Goal: Information Seeking & Learning: Learn about a topic

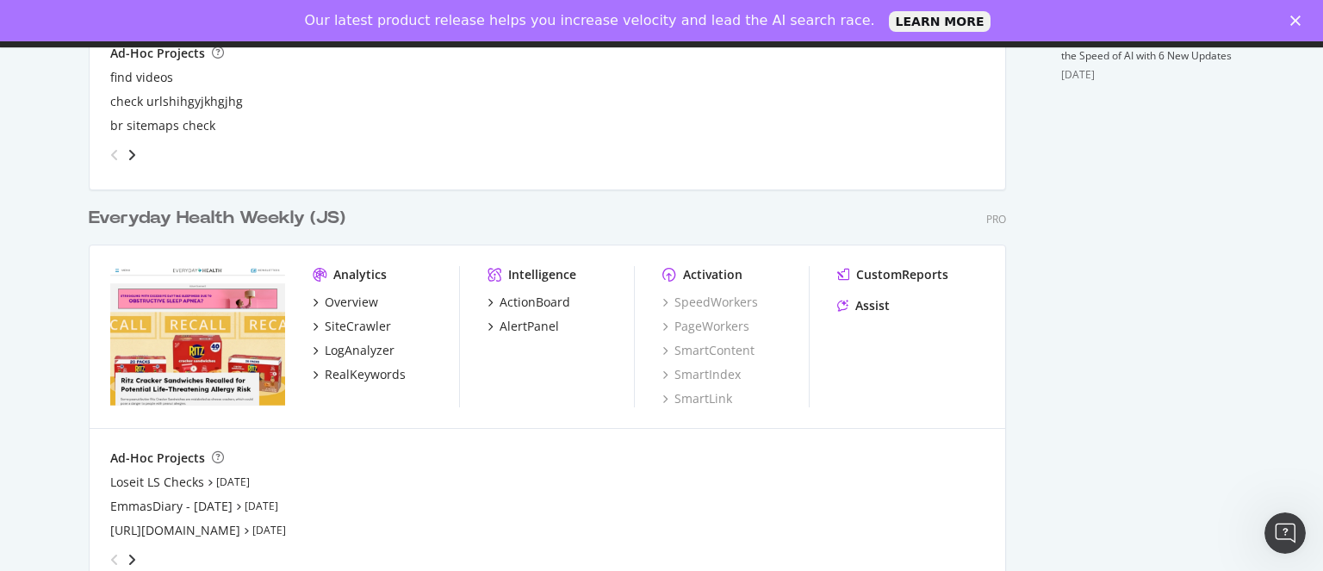
scroll to position [793, 0]
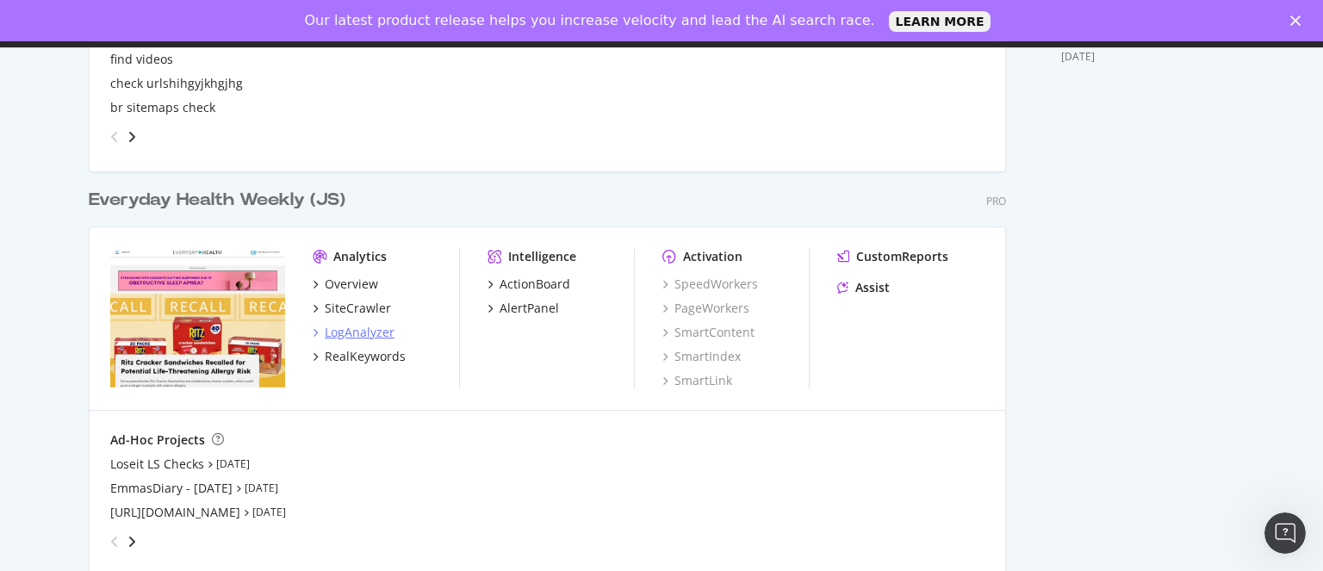
click at [337, 336] on div "LogAnalyzer" at bounding box center [360, 332] width 70 height 17
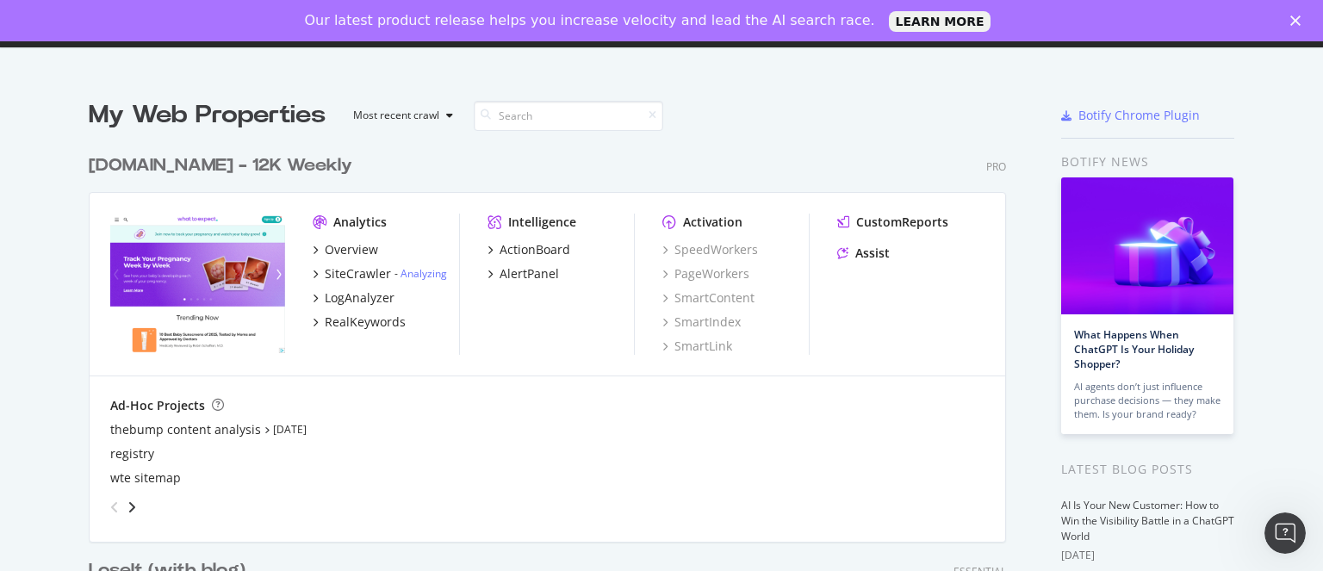
scroll to position [0, 0]
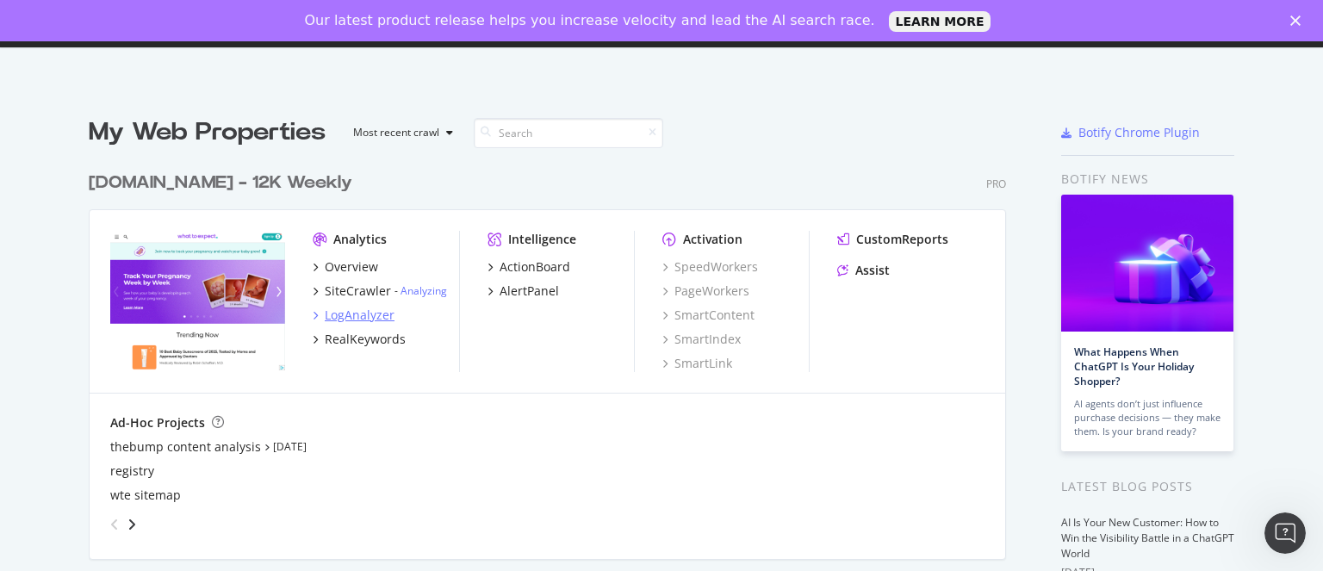
click at [348, 313] on div "LogAnalyzer" at bounding box center [360, 315] width 70 height 17
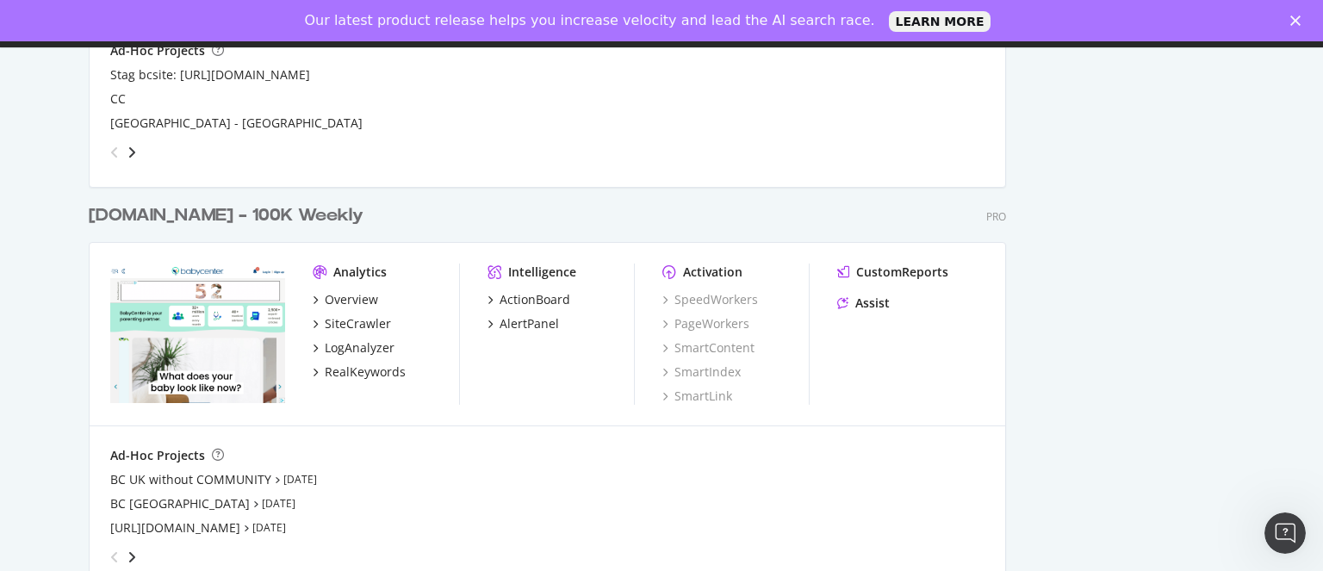
scroll to position [2815, 0]
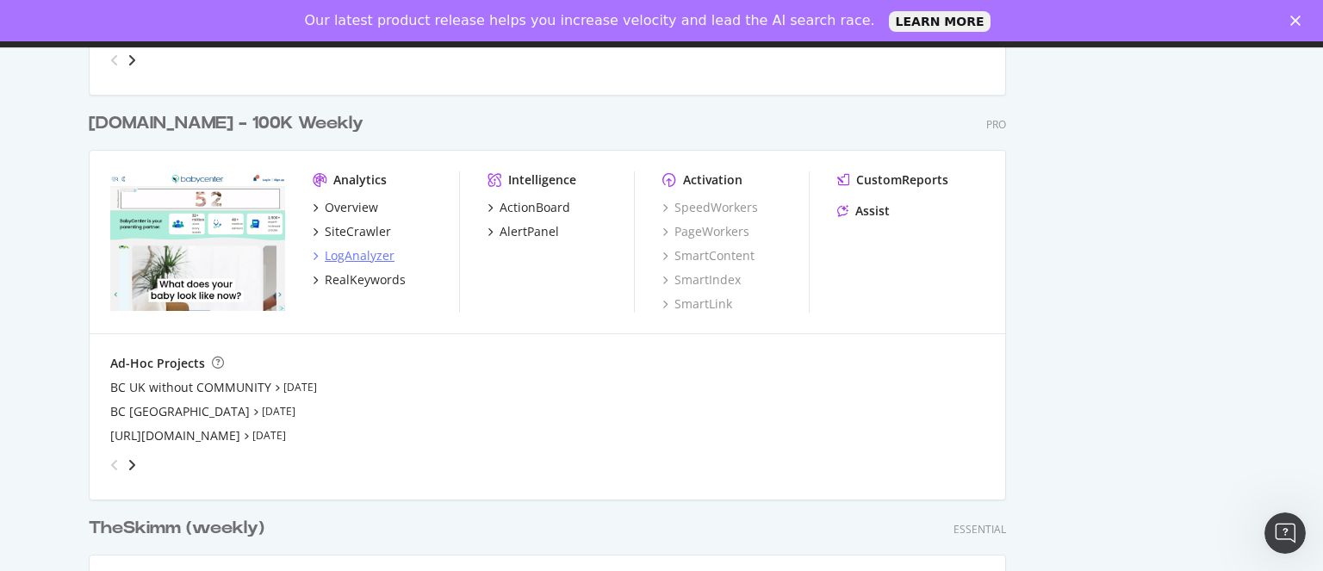
click at [351, 252] on div "LogAnalyzer" at bounding box center [360, 255] width 70 height 17
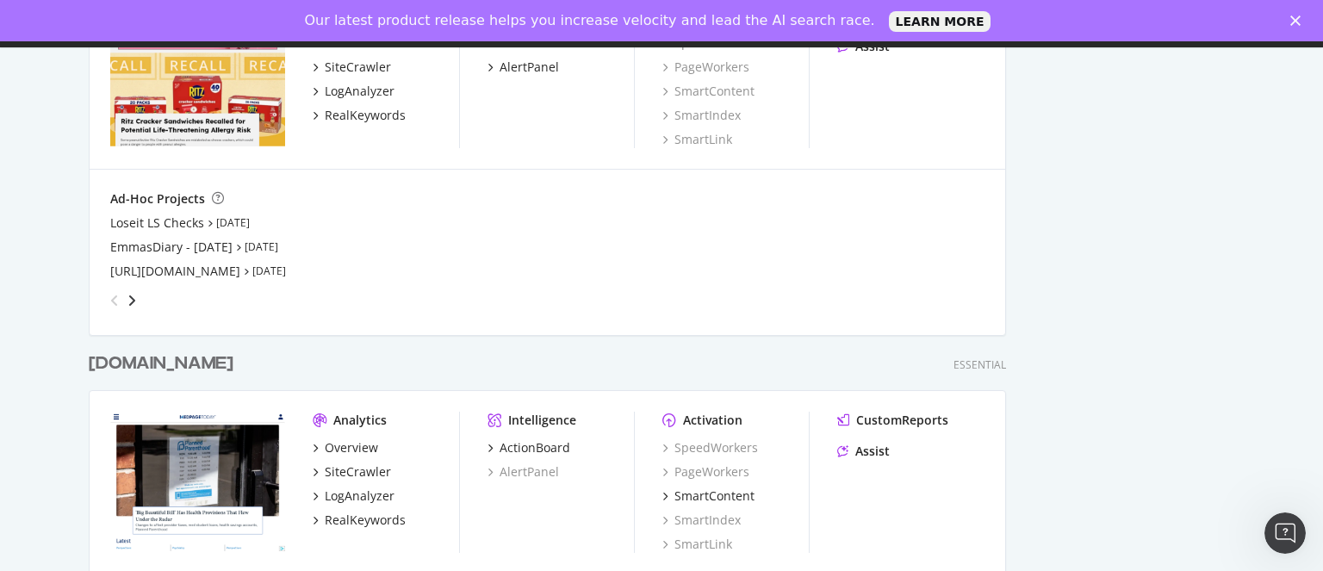
scroll to position [1165, 0]
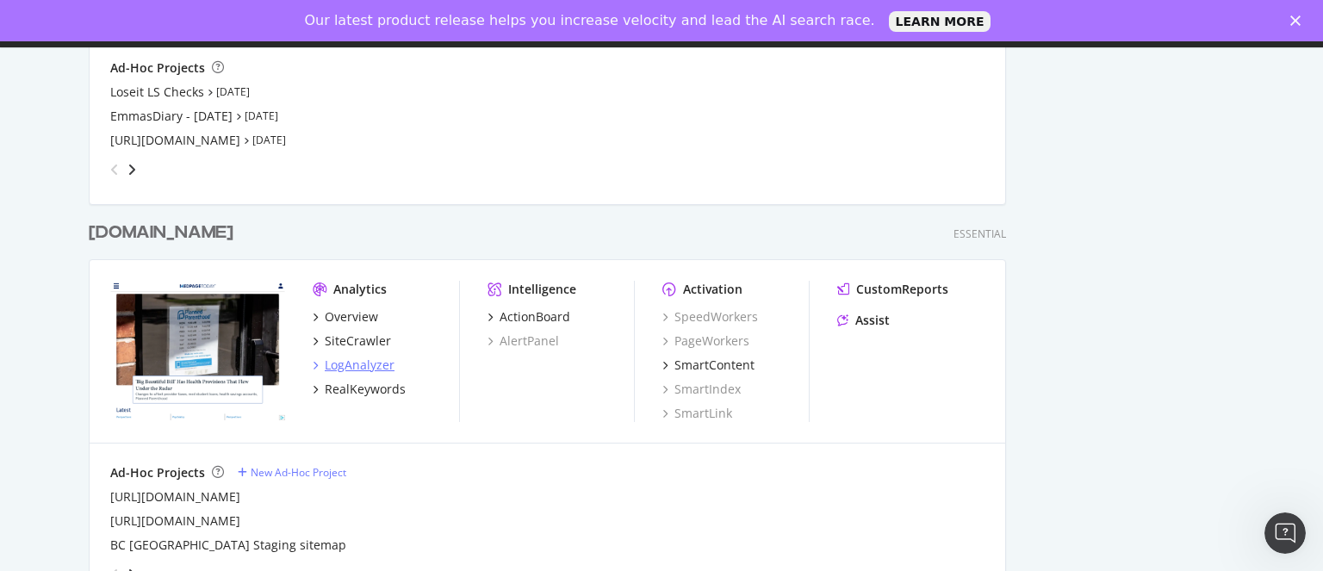
click at [360, 365] on div "LogAnalyzer" at bounding box center [360, 365] width 70 height 17
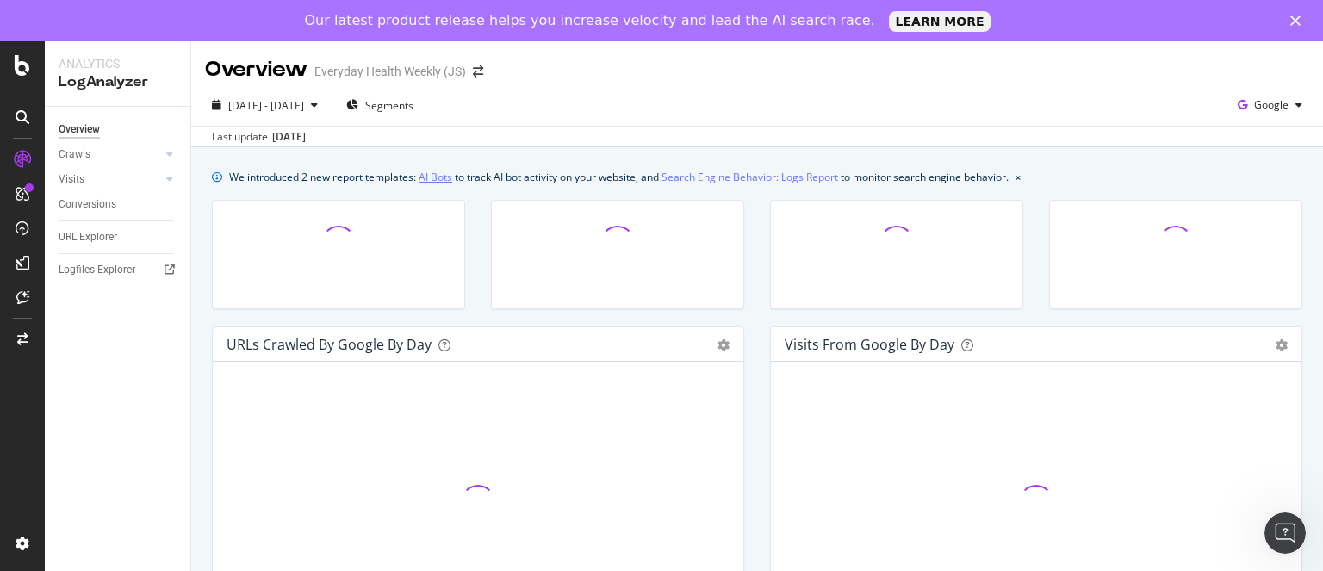
click at [433, 179] on link "AI Bots" at bounding box center [436, 177] width 34 height 18
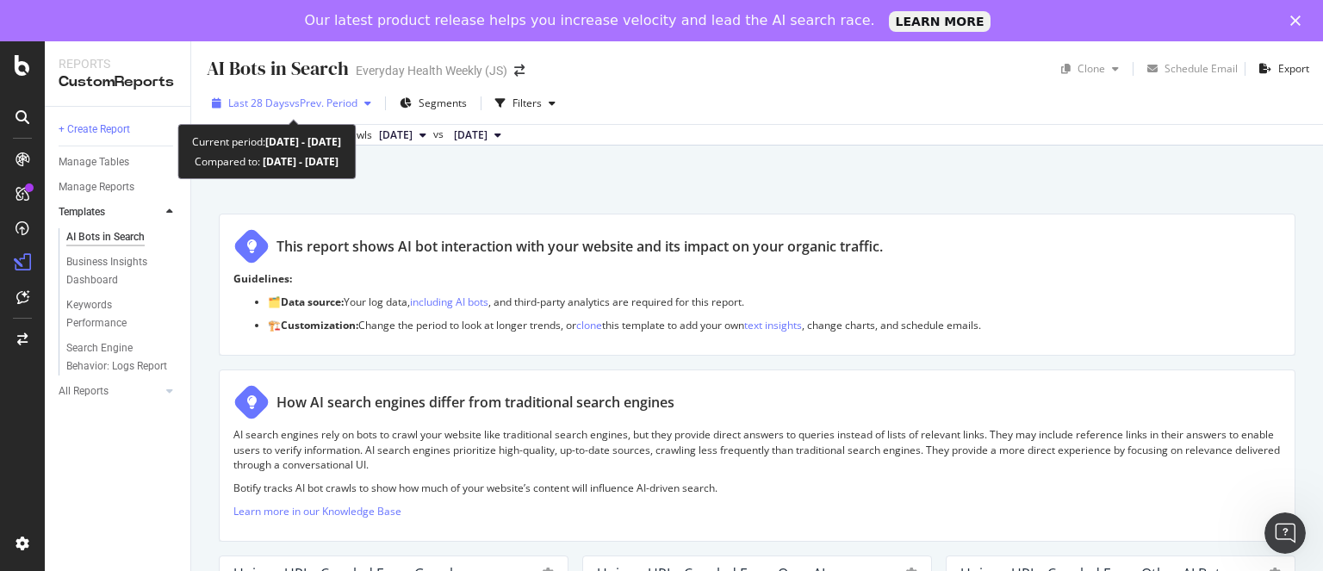
click at [262, 105] on span "Last 28 Days" at bounding box center [258, 103] width 61 height 15
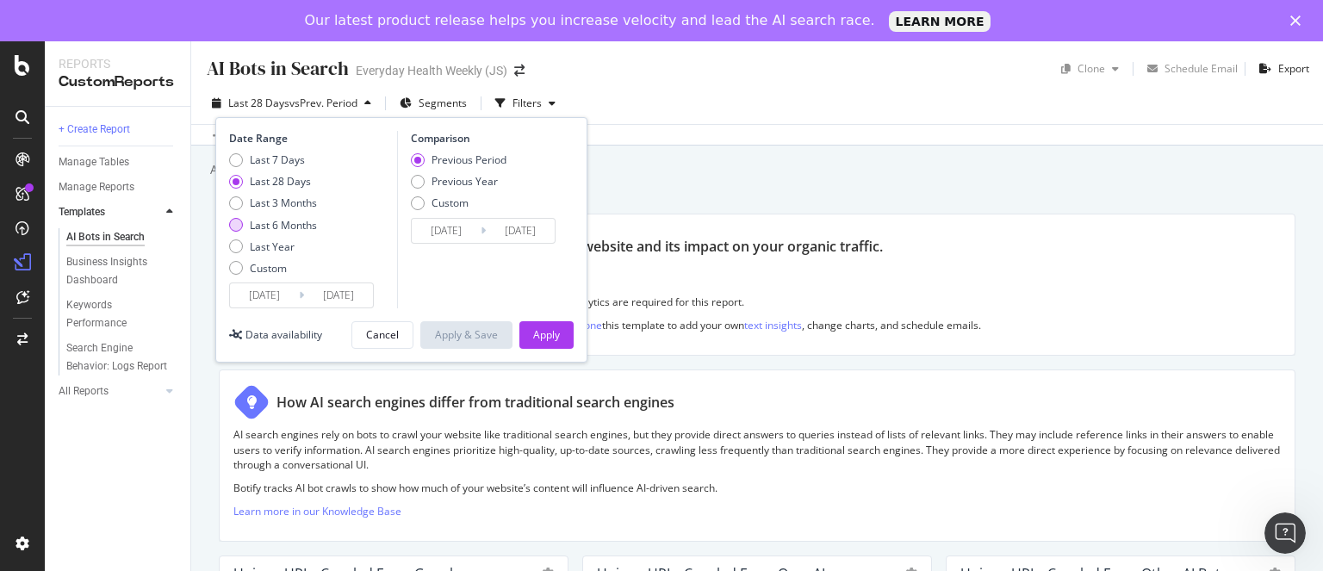
click at [281, 222] on div "Last 6 Months" at bounding box center [283, 225] width 67 height 15
type input "[DATE]"
type input "2024/08/24"
type input "2025/02/20"
click at [548, 337] on div "Apply" at bounding box center [546, 334] width 27 height 15
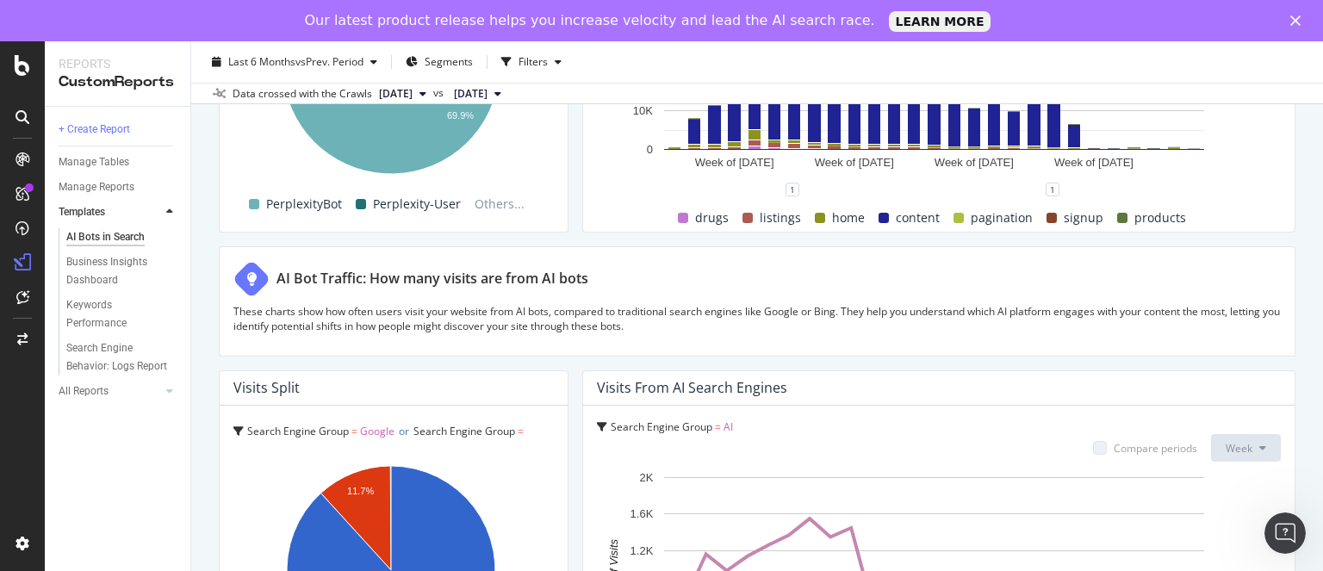
scroll to position [3067, 0]
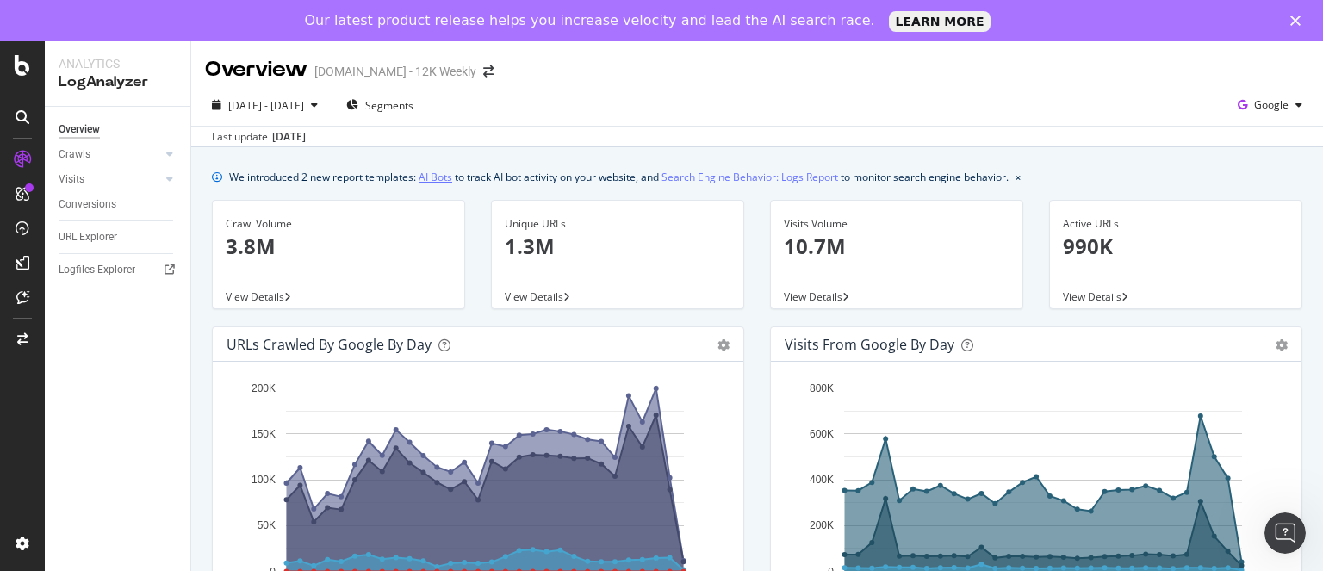
click at [430, 182] on link "AI Bots" at bounding box center [436, 177] width 34 height 18
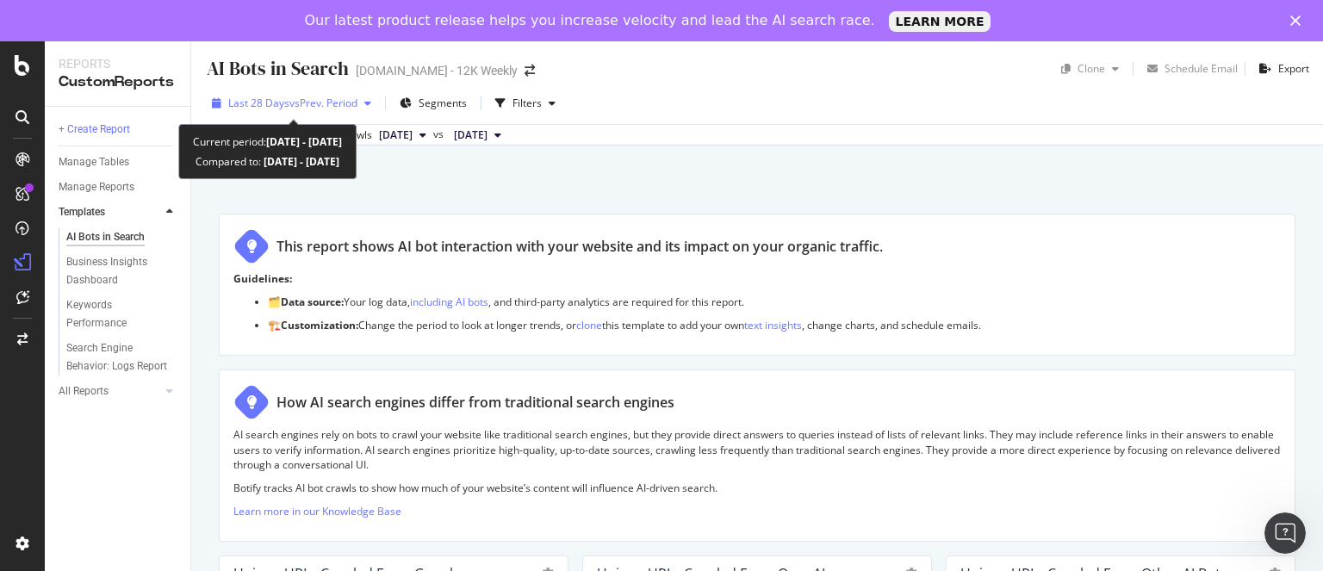
click at [282, 99] on span "Last 28 Days" at bounding box center [258, 103] width 61 height 15
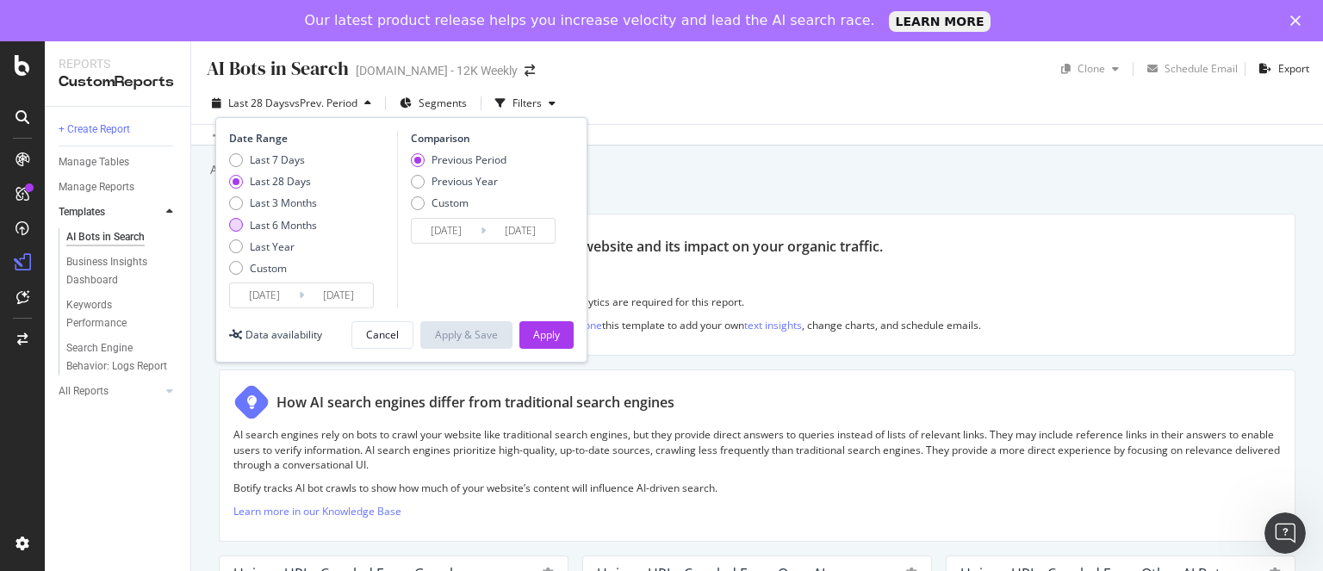
click at [280, 223] on div "Last 6 Months" at bounding box center [283, 225] width 67 height 15
type input "2025/02/22"
type input "2024/08/25"
type input "[DATE]"
click at [549, 329] on div "Apply" at bounding box center [546, 334] width 27 height 15
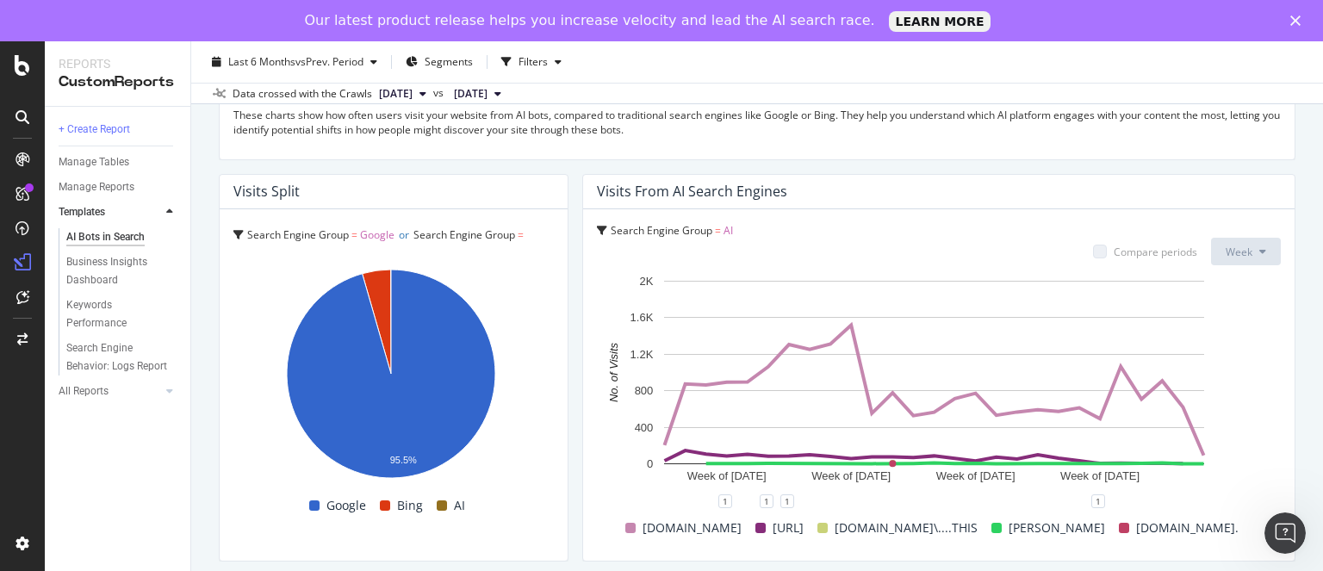
scroll to position [3067, 0]
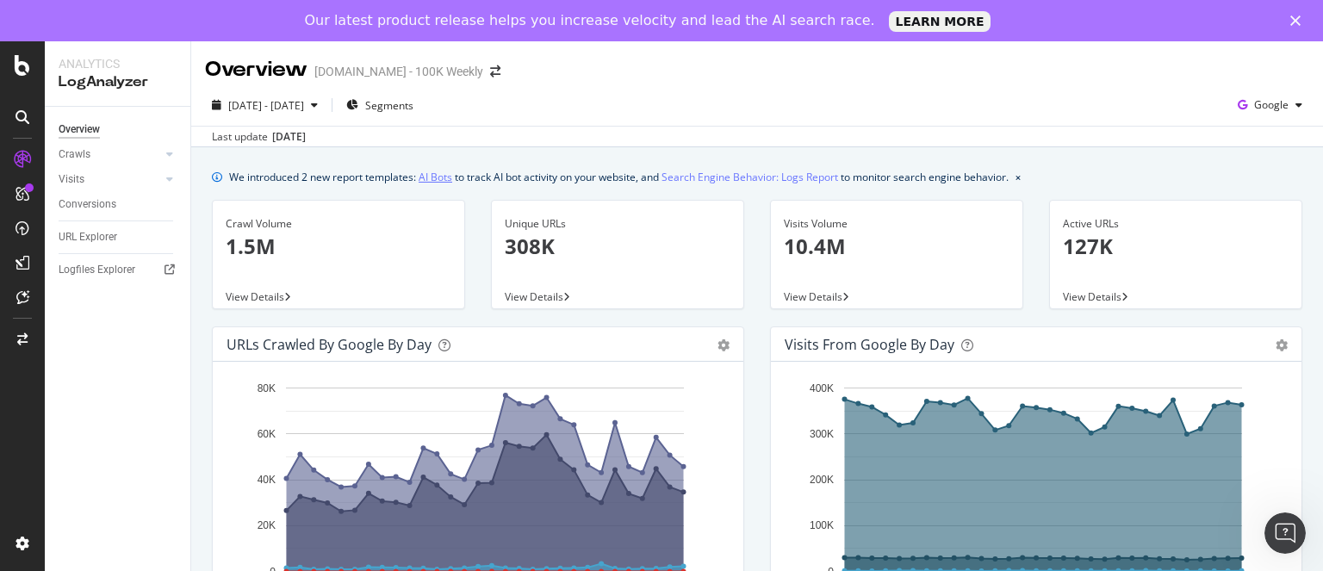
click at [437, 173] on link "AI Bots" at bounding box center [436, 177] width 34 height 18
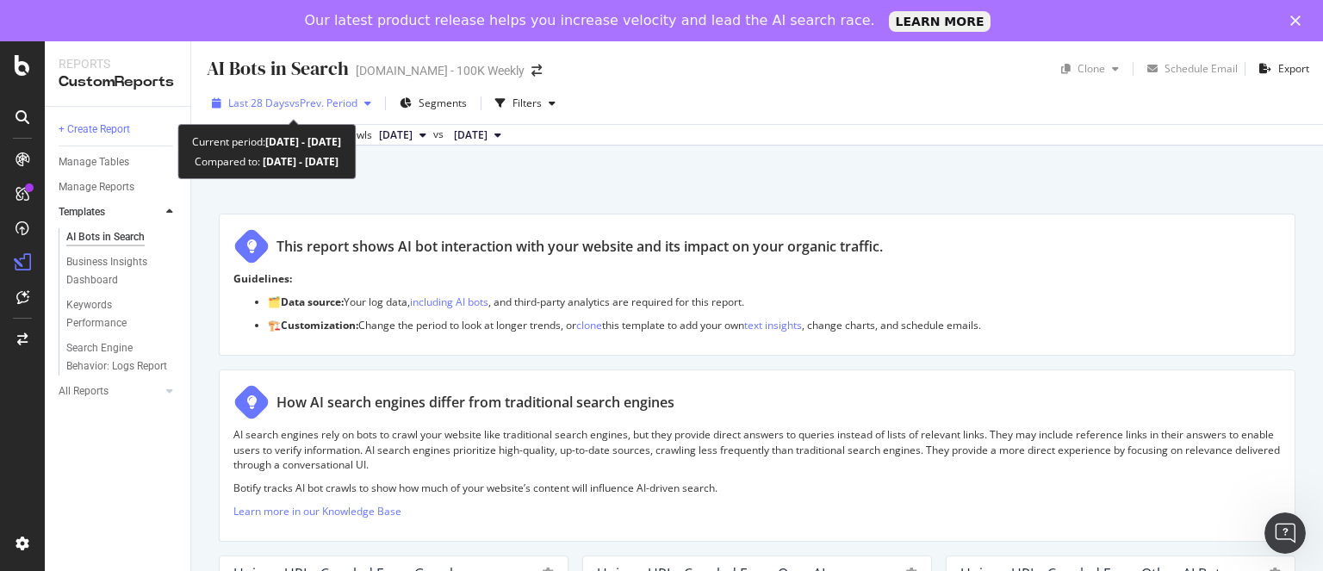
click at [302, 105] on span "vs Prev. Period" at bounding box center [324, 103] width 68 height 15
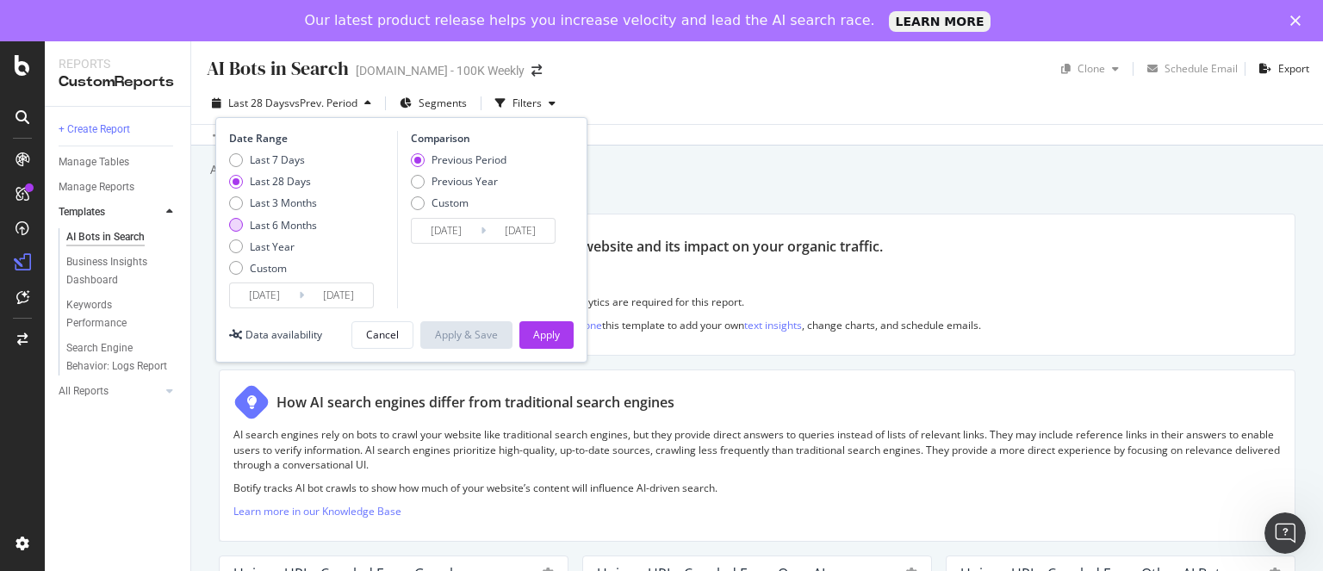
click at [292, 222] on div "Last 6 Months" at bounding box center [283, 225] width 67 height 15
type input "[DATE]"
click at [549, 340] on div "Apply" at bounding box center [546, 334] width 27 height 15
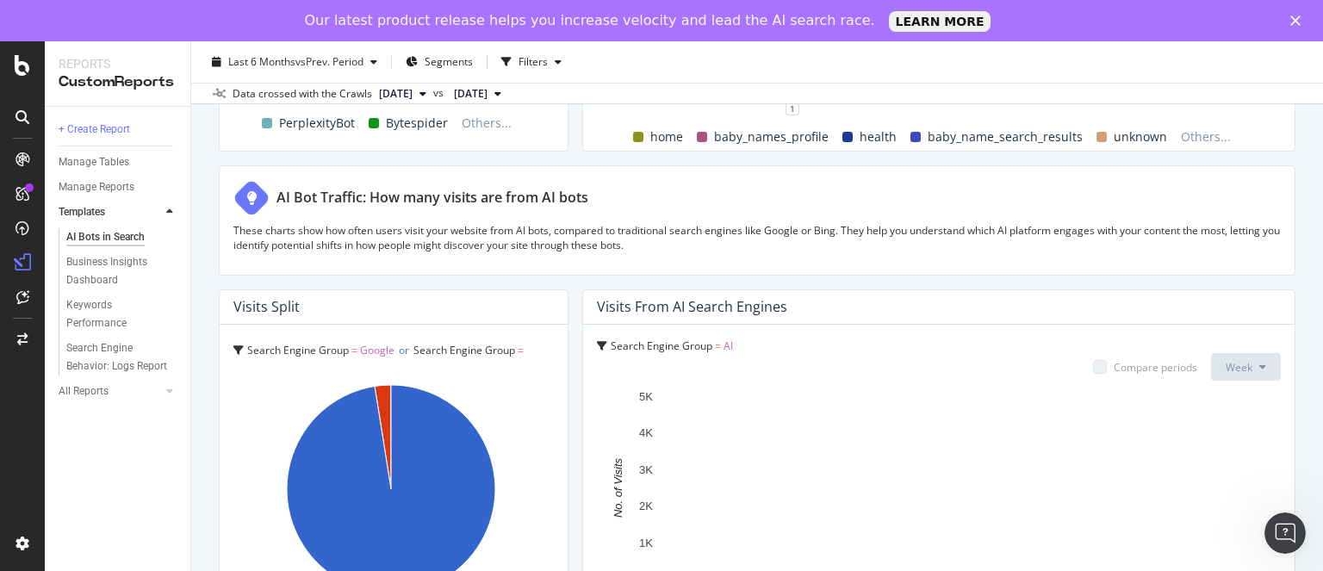
scroll to position [3067, 0]
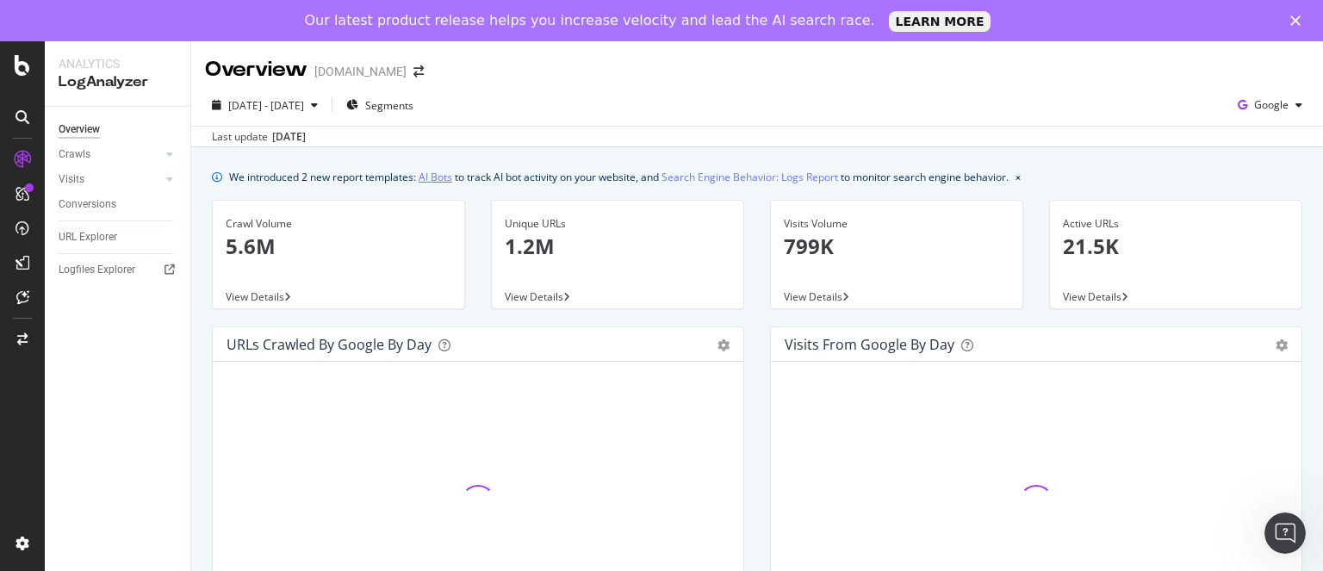
click at [430, 183] on link "AI Bots" at bounding box center [436, 177] width 34 height 18
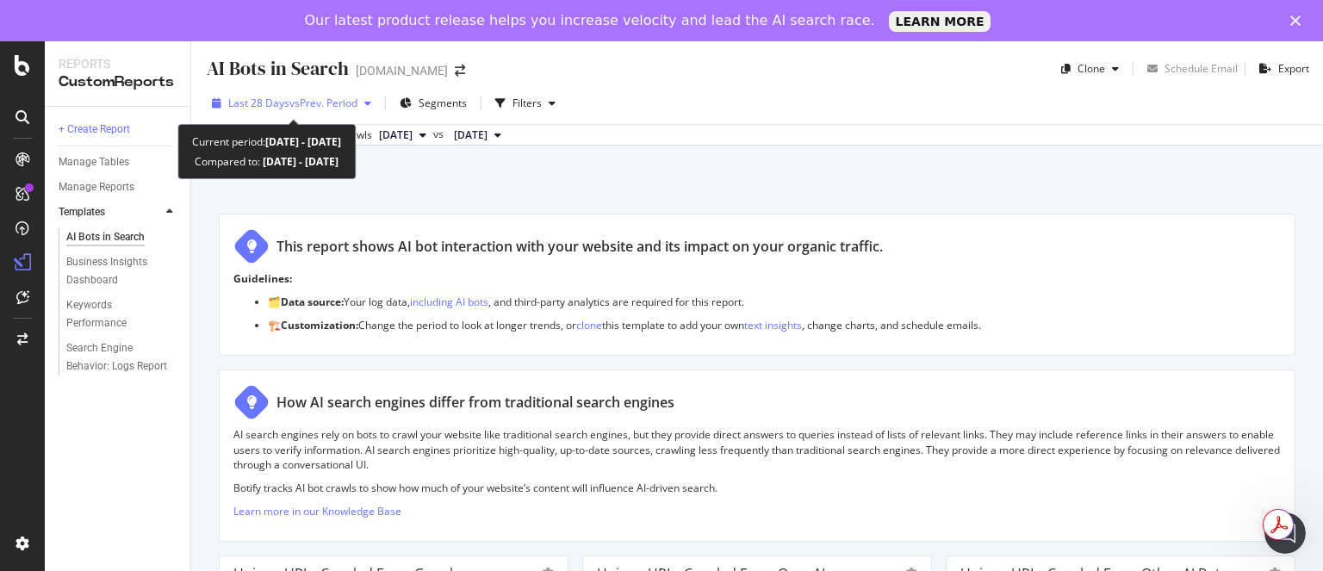
click at [290, 109] on span "vs Prev. Period" at bounding box center [324, 103] width 68 height 15
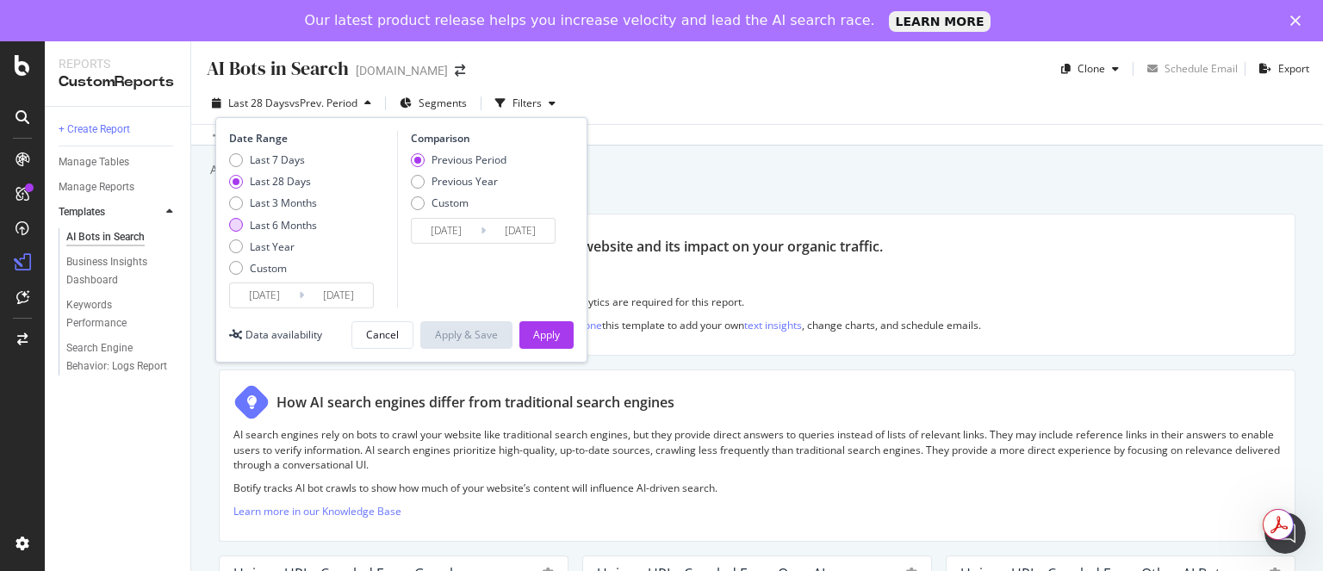
click at [301, 224] on div "Last 6 Months" at bounding box center [283, 225] width 67 height 15
type input "[DATE]"
click at [552, 329] on div "Apply" at bounding box center [546, 334] width 27 height 15
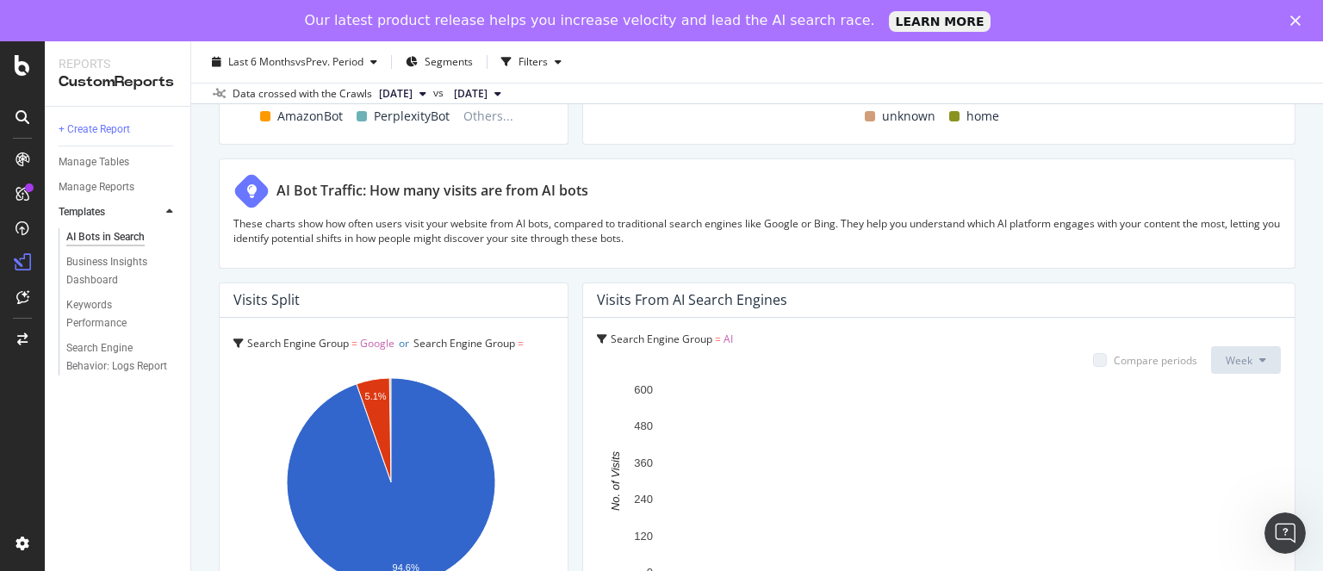
scroll to position [3067, 0]
